Goal: Information Seeking & Learning: Learn about a topic

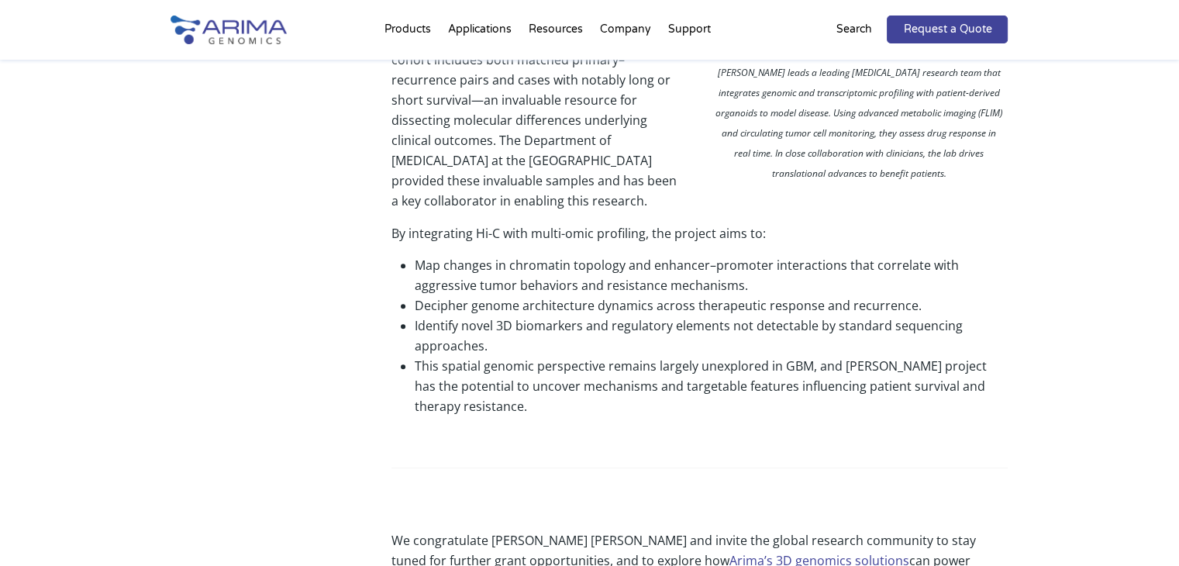
scroll to position [896, 0]
click at [701, 465] on div "Grant Recipient: Chiara Maria Mazzanti, PhD Dr. Mazzanti leads a leading gliobl…" at bounding box center [700, 53] width 616 height 831
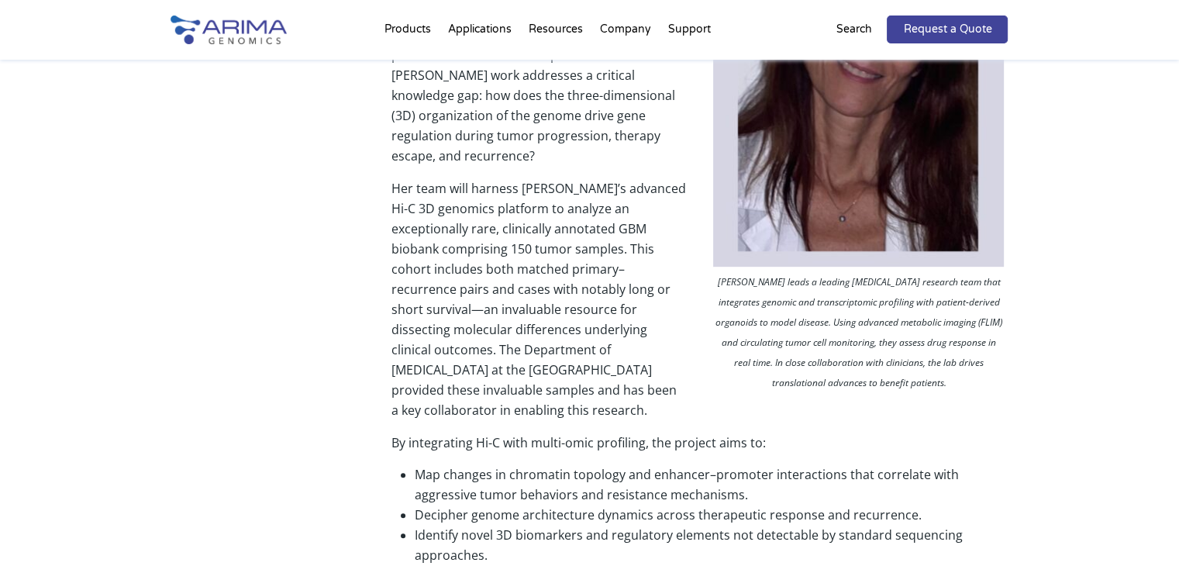
scroll to position [682, 0]
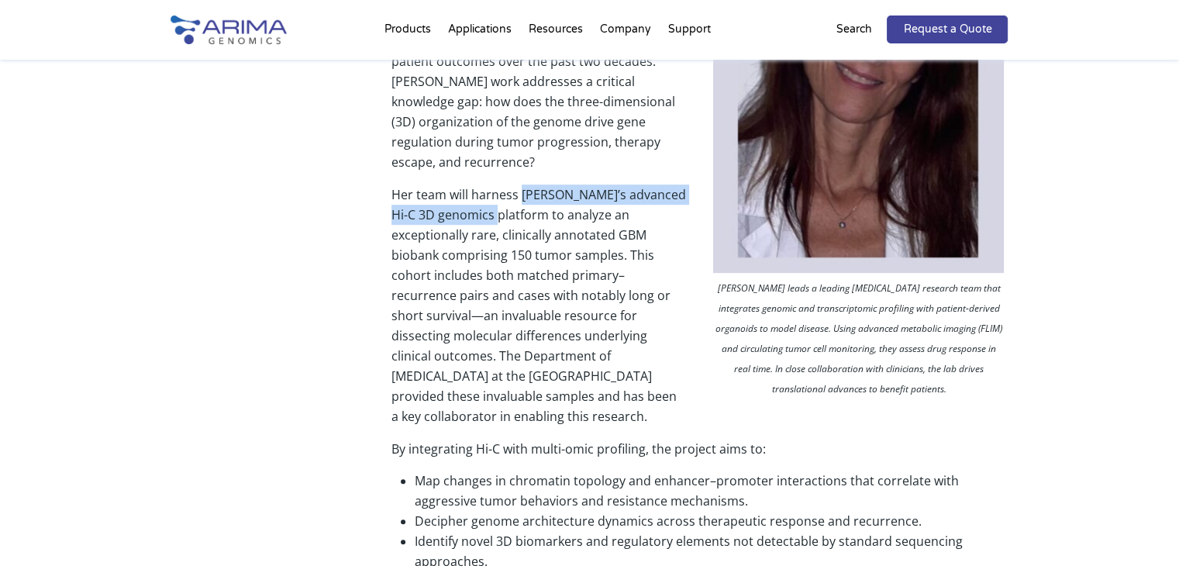
drag, startPoint x: 520, startPoint y: 196, endPoint x: 499, endPoint y: 211, distance: 25.0
click at [499, 211] on p "Her team will harness Arima’s advanced Hi-C 3D genomics platform to analyze an …" at bounding box center [700, 312] width 616 height 254
copy p "Arima’s advanced Hi-C 3D genomics platform"
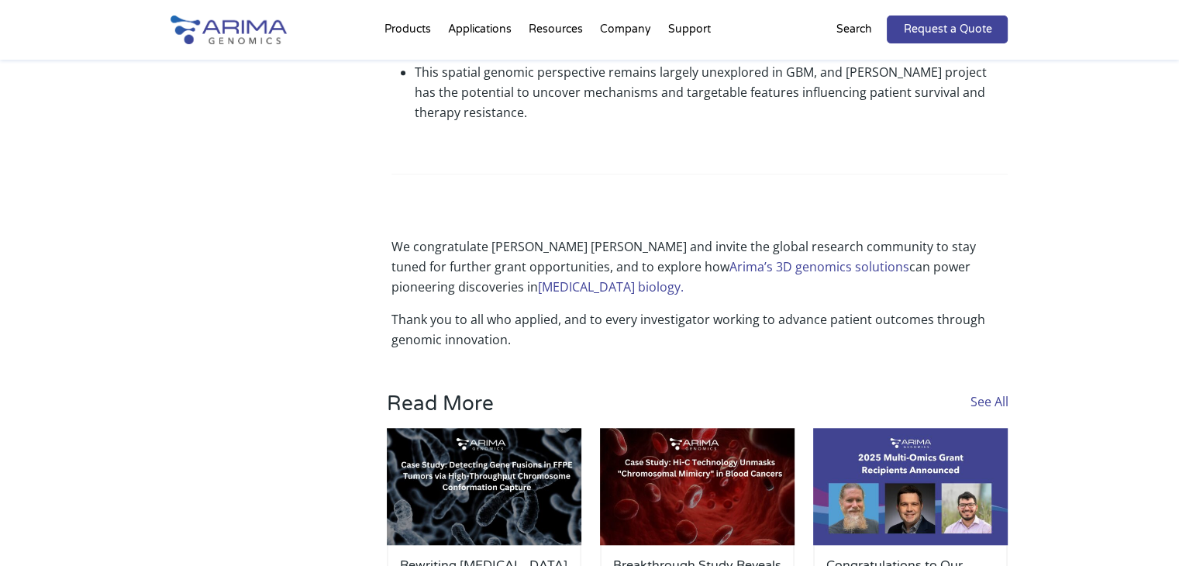
scroll to position [1193, 0]
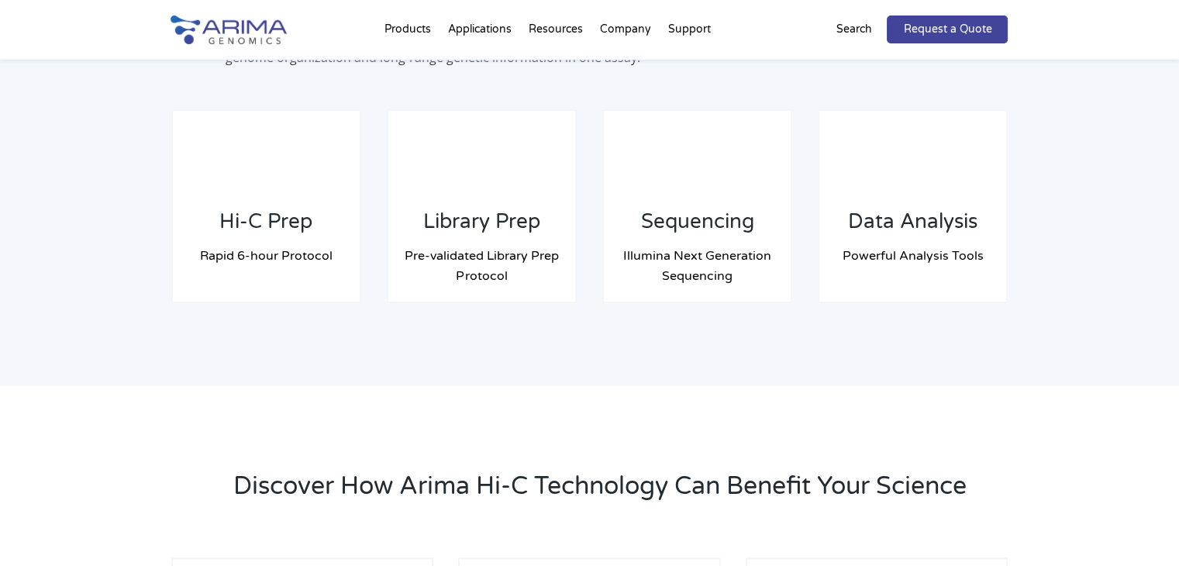
scroll to position [1297, 0]
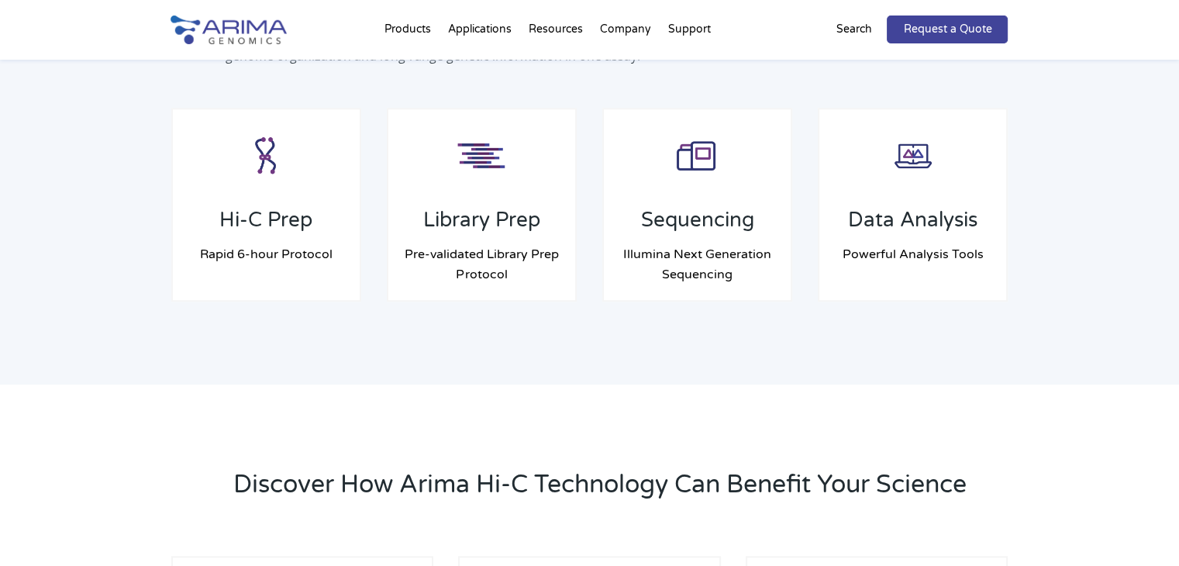
click at [780, 494] on h2 "Discover How Arima Hi-C Technology Can Benefit Your Science" at bounding box center [620, 491] width 775 height 47
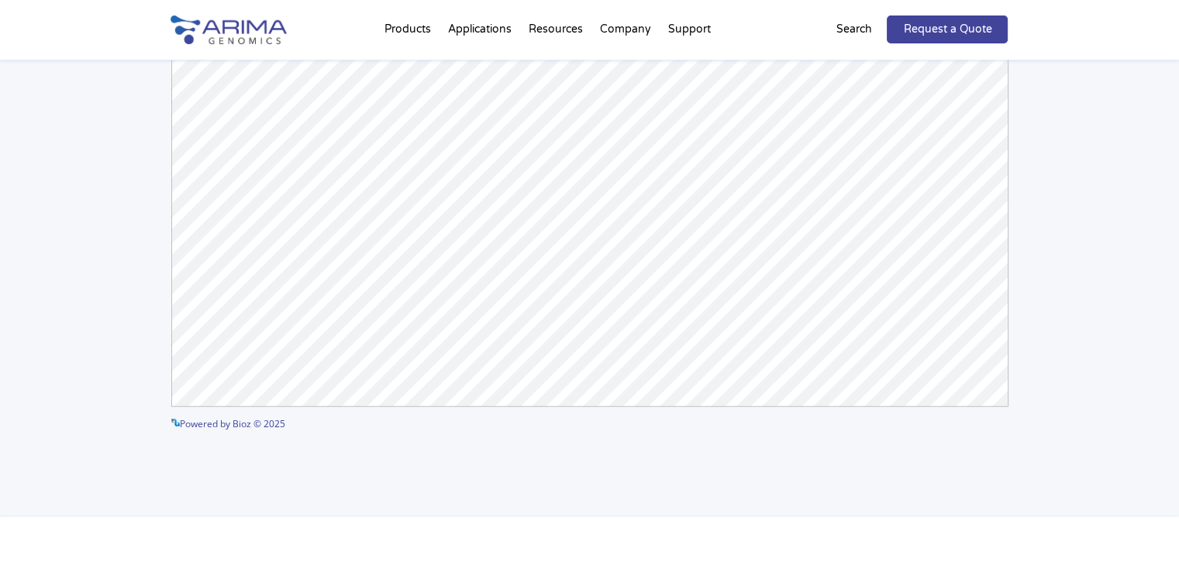
scroll to position [3890, 0]
